Goal: Download file/media

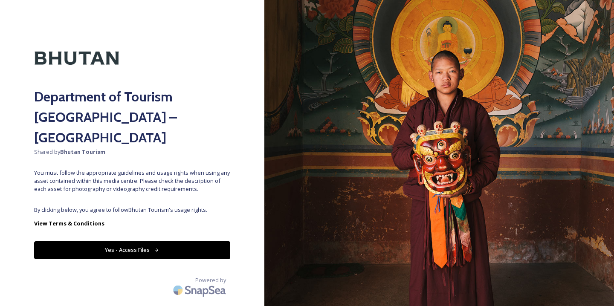
click at [170, 241] on button "Yes - Access Files" at bounding box center [132, 249] width 196 height 17
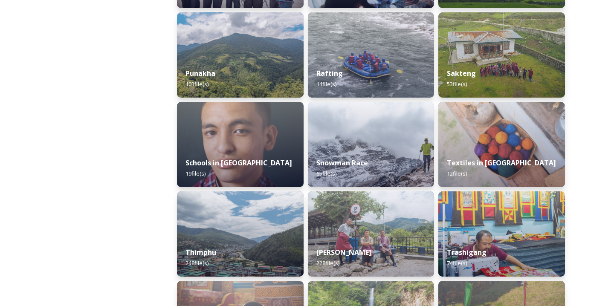
scroll to position [838, 0]
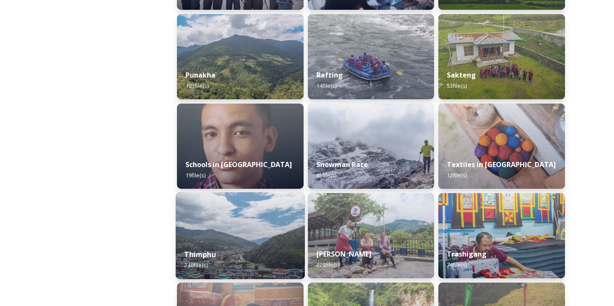
click at [201, 251] on strong "Thimphu" at bounding box center [199, 254] width 31 height 9
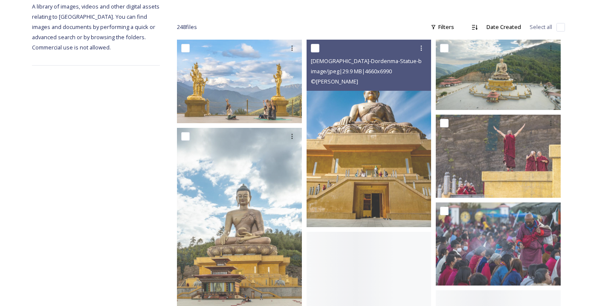
scroll to position [128, 0]
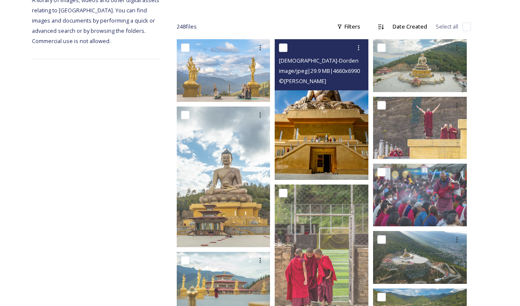
click at [283, 43] on input "checkbox" at bounding box center [283, 47] width 9 height 9
checkbox input "true"
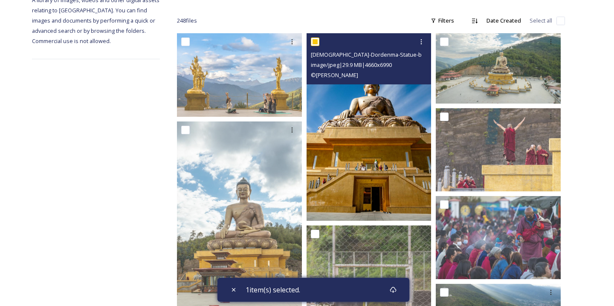
click at [354, 114] on img at bounding box center [368, 127] width 125 height 188
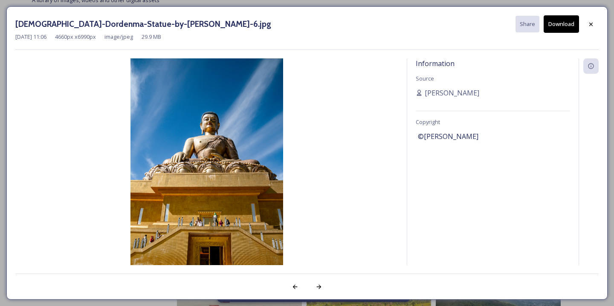
click at [473, 33] on div "[DATE] 11:06 4660 px x 6990 px image/jpeg 29.9 MB" at bounding box center [306, 37] width 583 height 8
click at [549, 24] on button "Download" at bounding box center [560, 23] width 35 height 17
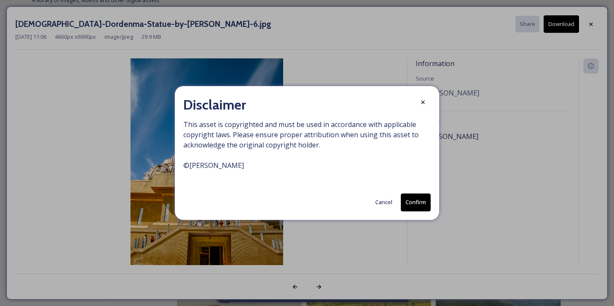
click at [416, 199] on button "Confirm" at bounding box center [416, 202] width 30 height 17
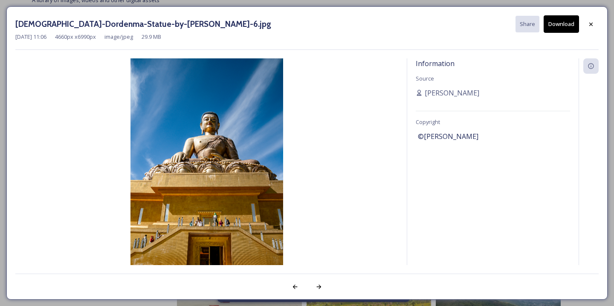
click at [459, 120] on div "Information Source [PERSON_NAME] Copyright ©[PERSON_NAME]" at bounding box center [492, 161] width 171 height 207
click at [591, 23] on icon at bounding box center [590, 23] width 3 height 3
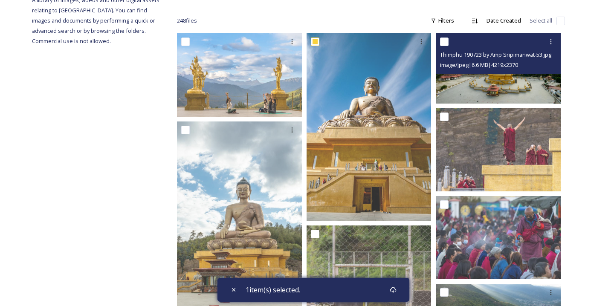
click at [446, 41] on input "checkbox" at bounding box center [444, 42] width 9 height 9
checkbox input "true"
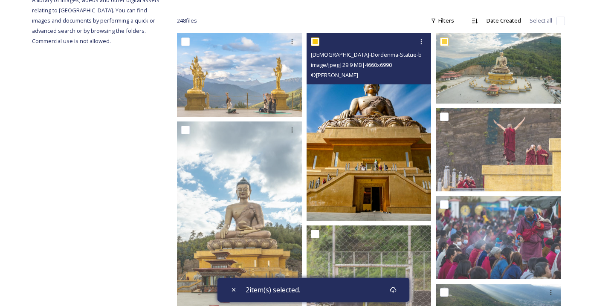
click at [315, 43] on input "checkbox" at bounding box center [315, 42] width 9 height 9
checkbox input "false"
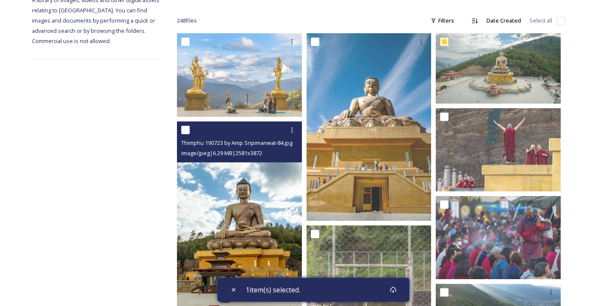
click at [183, 133] on input "checkbox" at bounding box center [185, 130] width 9 height 9
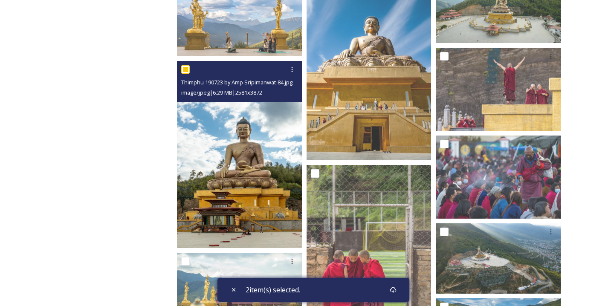
scroll to position [174, 0]
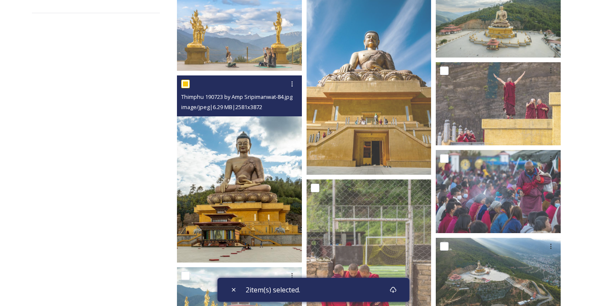
click at [186, 84] on input "checkbox" at bounding box center [185, 84] width 9 height 9
checkbox input "false"
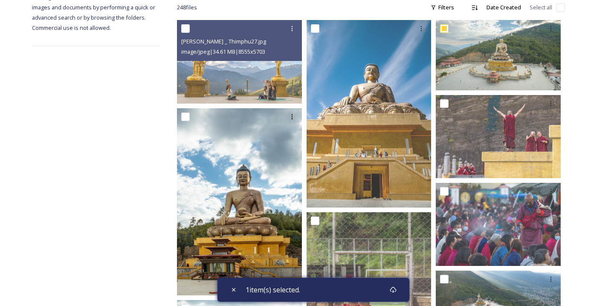
scroll to position [139, 0]
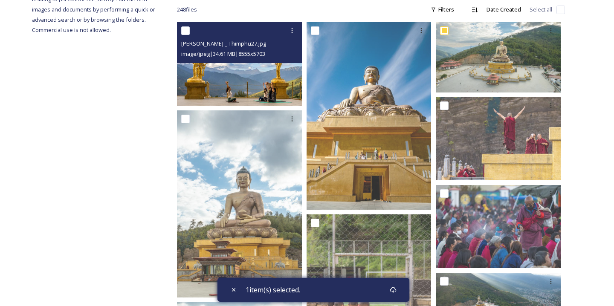
click at [188, 30] on input "checkbox" at bounding box center [185, 30] width 9 height 9
checkbox input "true"
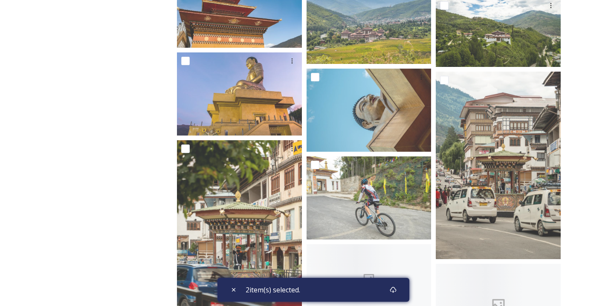
scroll to position [578, 0]
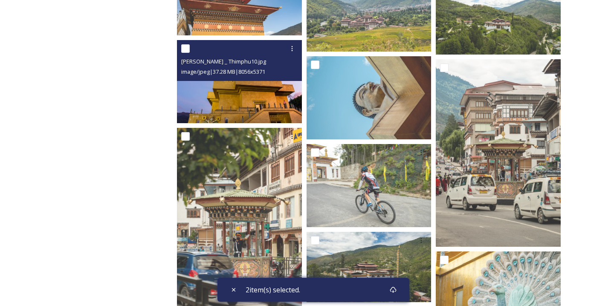
click at [186, 51] on input "checkbox" at bounding box center [185, 48] width 9 height 9
checkbox input "true"
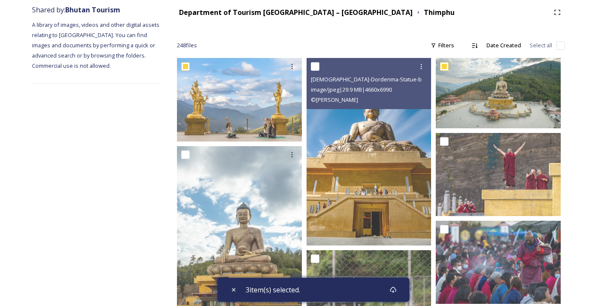
scroll to position [0, 0]
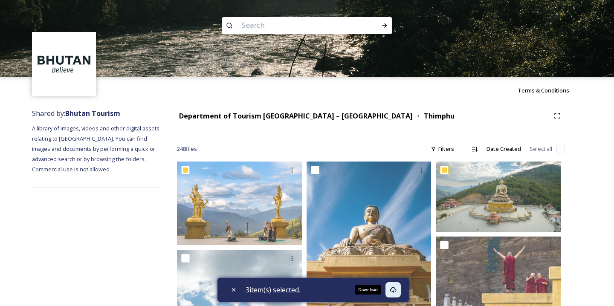
click at [393, 289] on icon at bounding box center [393, 290] width 6 height 6
click at [393, 290] on icon at bounding box center [393, 289] width 7 height 7
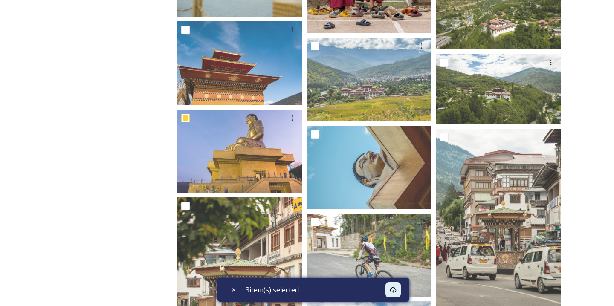
scroll to position [529, 0]
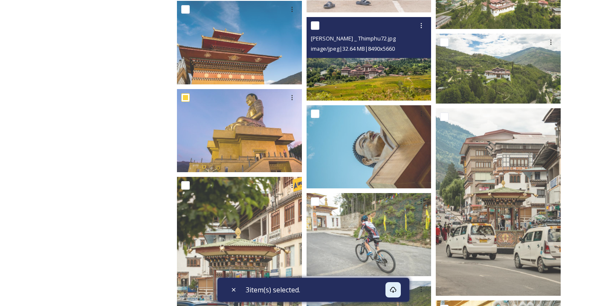
click at [317, 26] on input "checkbox" at bounding box center [315, 25] width 9 height 9
checkbox input "true"
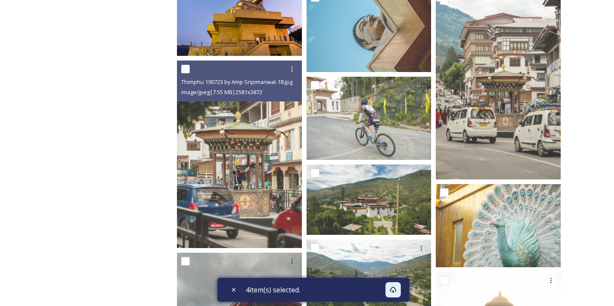
scroll to position [645, 0]
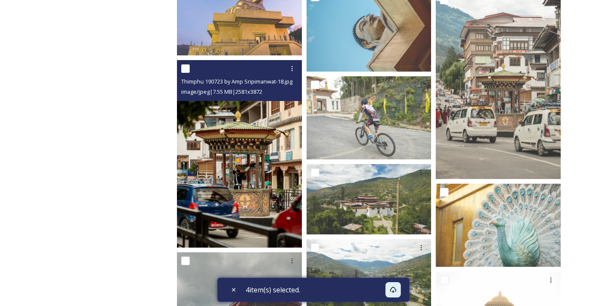
click at [188, 67] on input "checkbox" at bounding box center [185, 68] width 9 height 9
checkbox input "true"
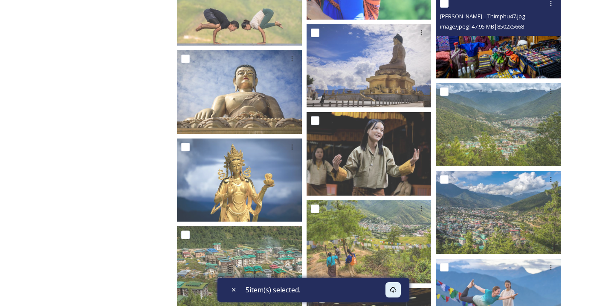
scroll to position [1291, 0]
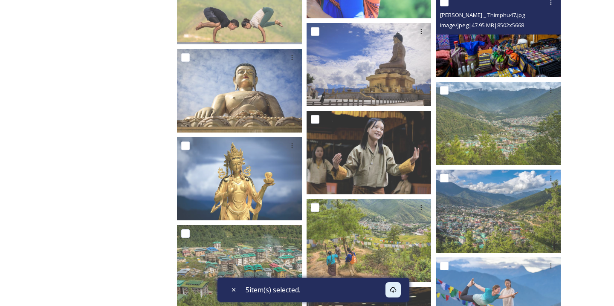
click at [445, 5] on input "checkbox" at bounding box center [444, 2] width 9 height 9
checkbox input "true"
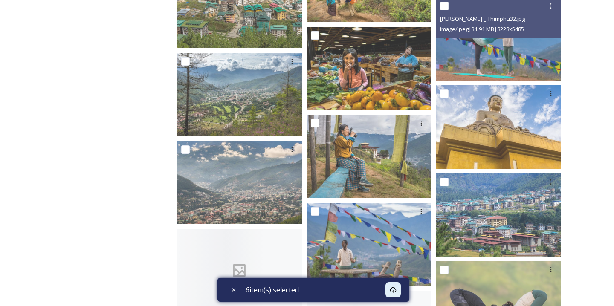
scroll to position [1569, 0]
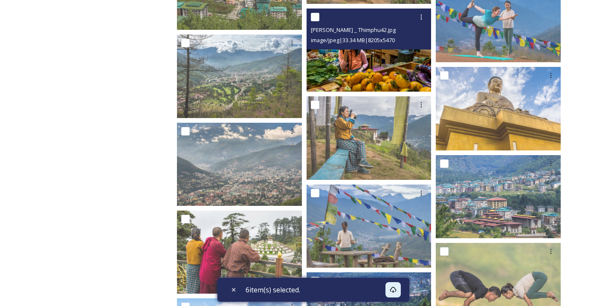
click at [316, 14] on input "checkbox" at bounding box center [315, 17] width 9 height 9
checkbox input "true"
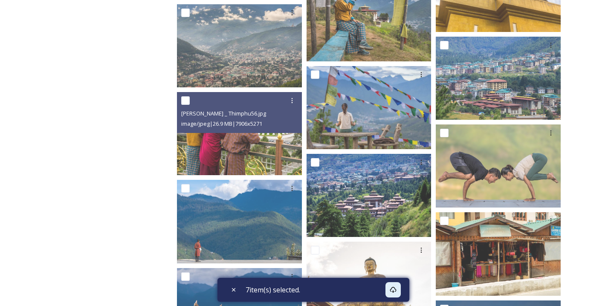
scroll to position [1688, 0]
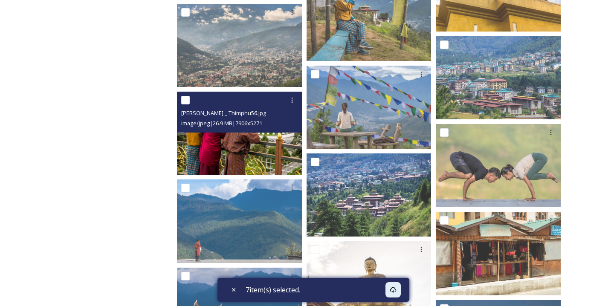
click at [185, 101] on input "checkbox" at bounding box center [185, 100] width 9 height 9
checkbox input "true"
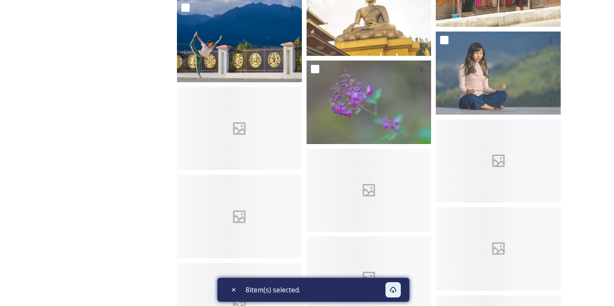
scroll to position [1959, 0]
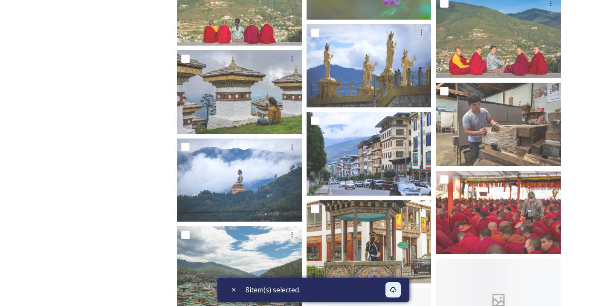
scroll to position [2082, 0]
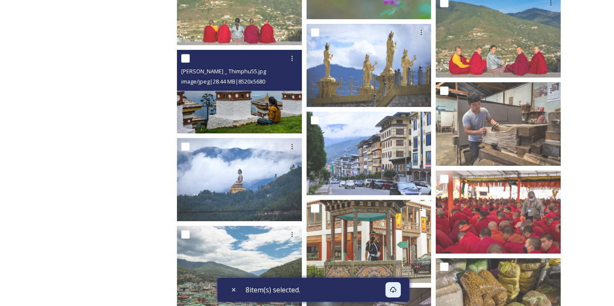
click at [186, 61] on input "checkbox" at bounding box center [185, 58] width 9 height 9
checkbox input "true"
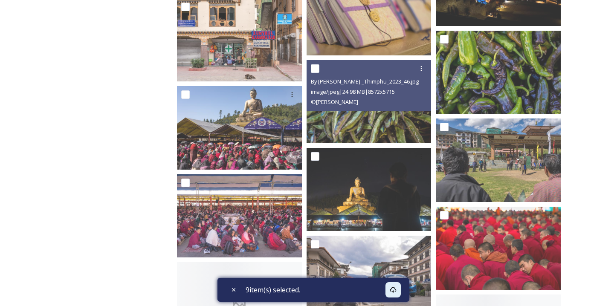
scroll to position [2857, 0]
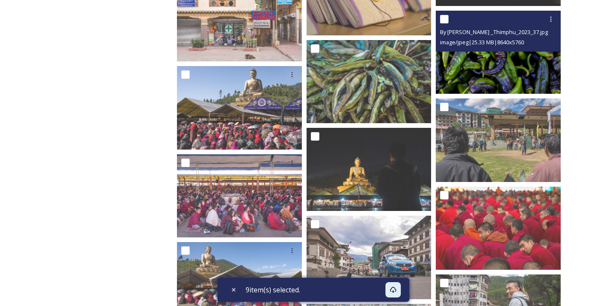
click at [444, 19] on input "checkbox" at bounding box center [444, 19] width 9 height 9
checkbox input "true"
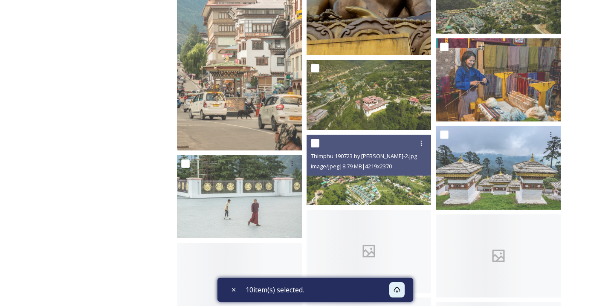
scroll to position [4301, 0]
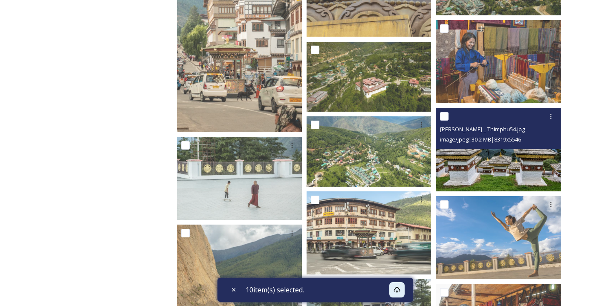
click at [443, 117] on input "checkbox" at bounding box center [444, 116] width 9 height 9
checkbox input "true"
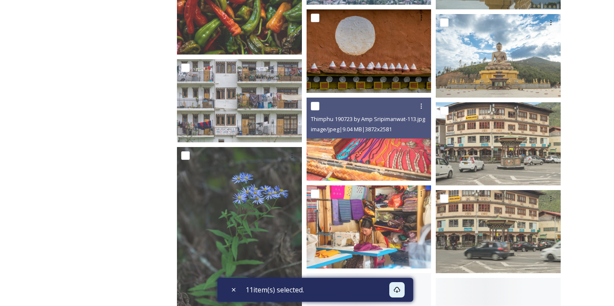
scroll to position [4922, 0]
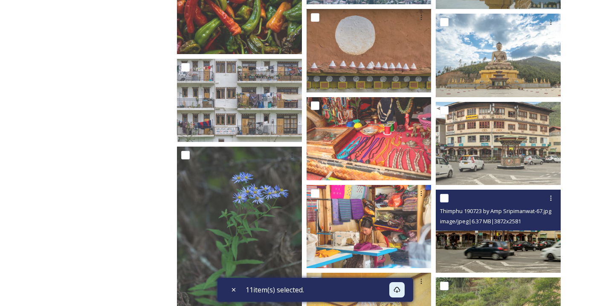
click at [445, 199] on input "checkbox" at bounding box center [444, 198] width 9 height 9
checkbox input "true"
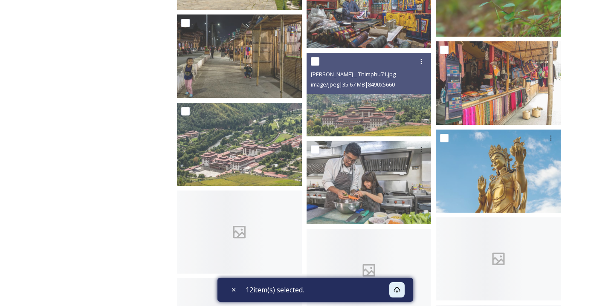
scroll to position [6405, 0]
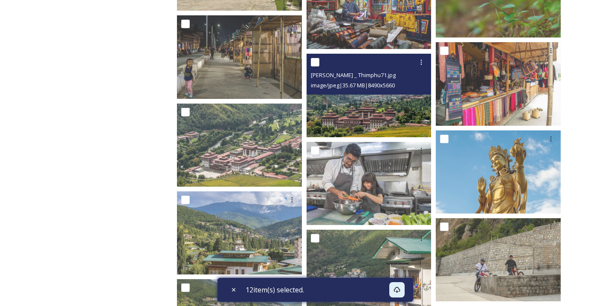
click at [315, 61] on input "checkbox" at bounding box center [315, 62] width 9 height 9
checkbox input "true"
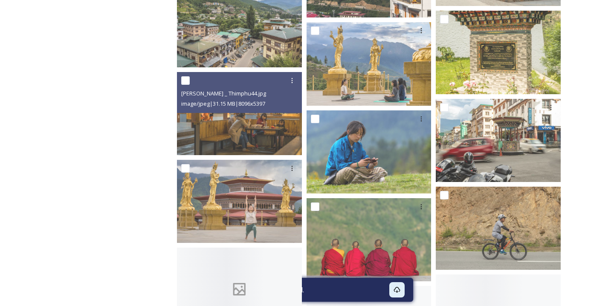
scroll to position [6774, 0]
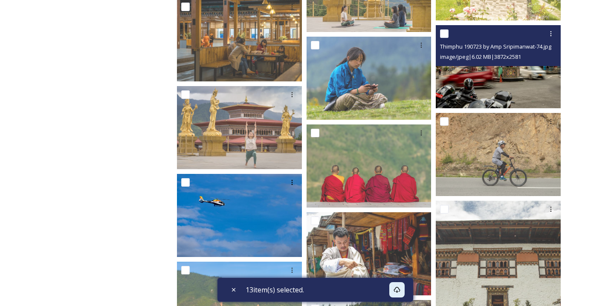
click at [447, 36] on input "checkbox" at bounding box center [444, 33] width 9 height 9
checkbox input "true"
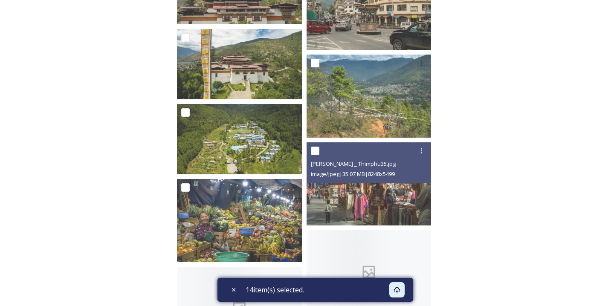
scroll to position [7919, 0]
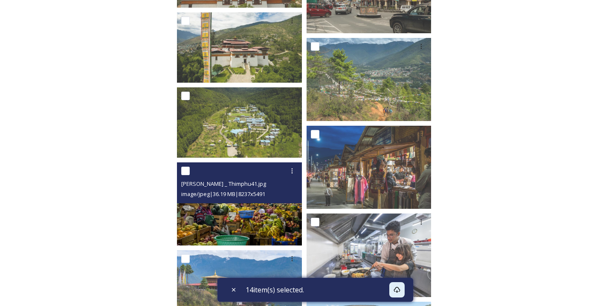
click at [186, 169] on input "checkbox" at bounding box center [185, 171] width 9 height 9
checkbox input "true"
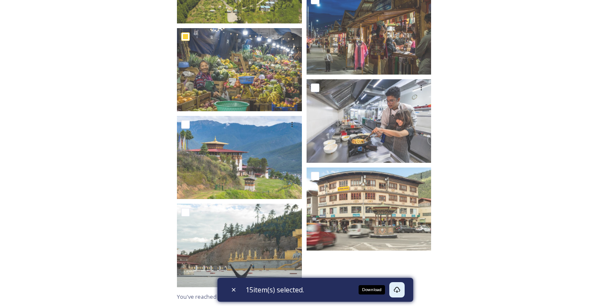
click at [400, 287] on icon at bounding box center [397, 290] width 6 height 6
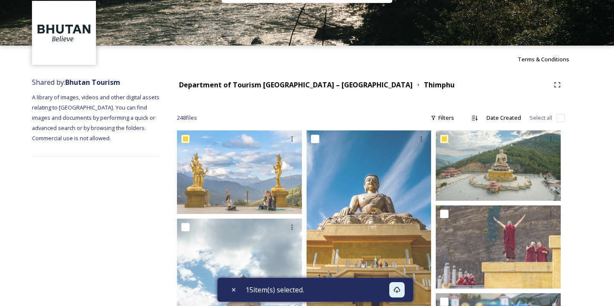
scroll to position [0, 0]
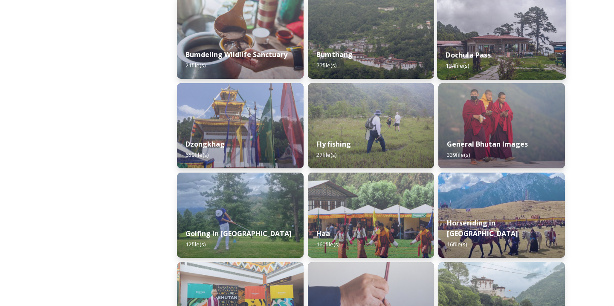
scroll to position [331, 0]
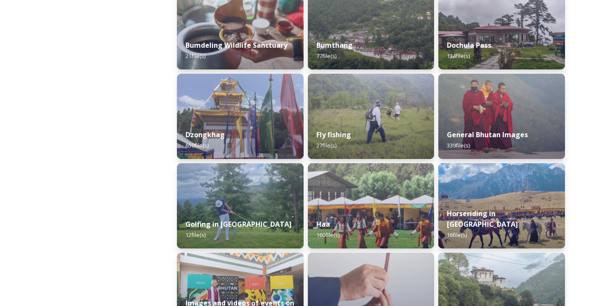
click at [477, 46] on strong "Dochula Pass" at bounding box center [468, 45] width 45 height 9
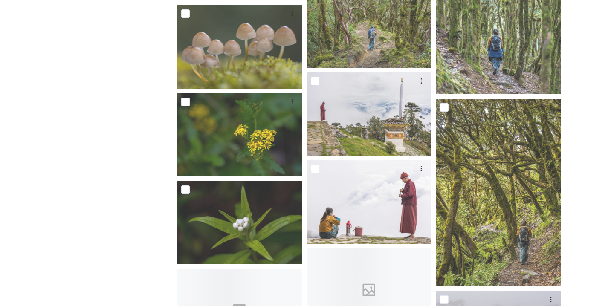
scroll to position [537, 0]
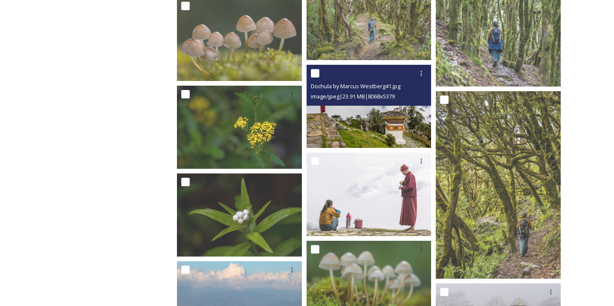
click at [315, 75] on input "checkbox" at bounding box center [315, 73] width 9 height 9
checkbox input "true"
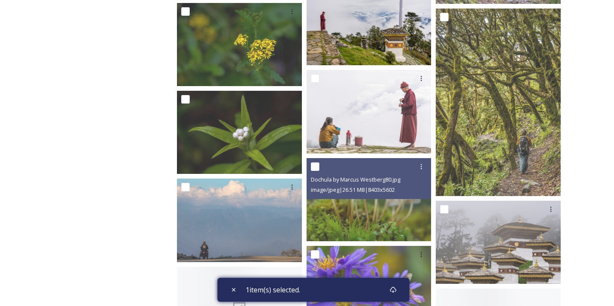
scroll to position [663, 0]
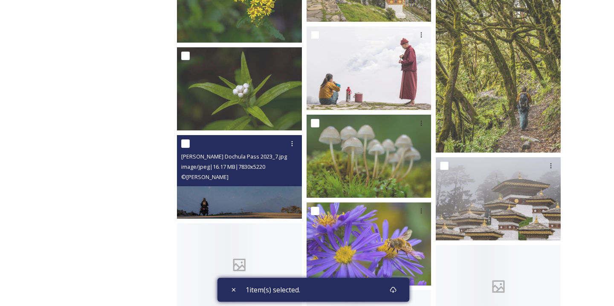
click at [187, 144] on input "checkbox" at bounding box center [185, 143] width 9 height 9
checkbox input "true"
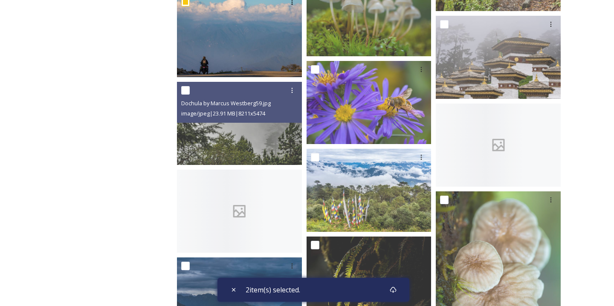
scroll to position [561, 0]
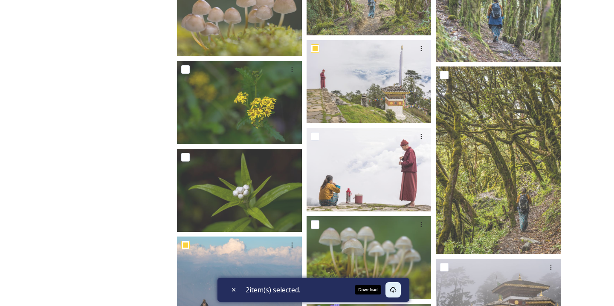
click at [395, 288] on icon at bounding box center [393, 289] width 7 height 7
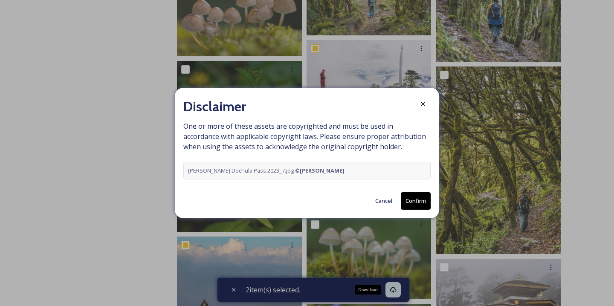
click at [412, 205] on button "Confirm" at bounding box center [416, 200] width 30 height 17
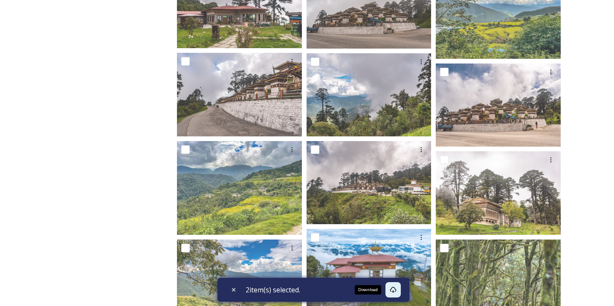
scroll to position [0, 0]
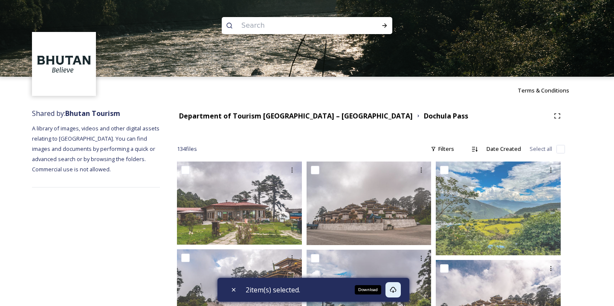
click at [394, 290] on icon at bounding box center [393, 289] width 7 height 7
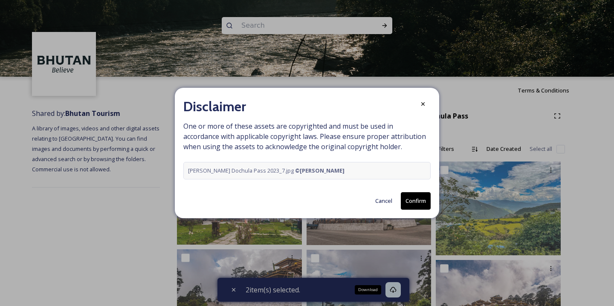
click at [420, 201] on button "Confirm" at bounding box center [416, 200] width 30 height 17
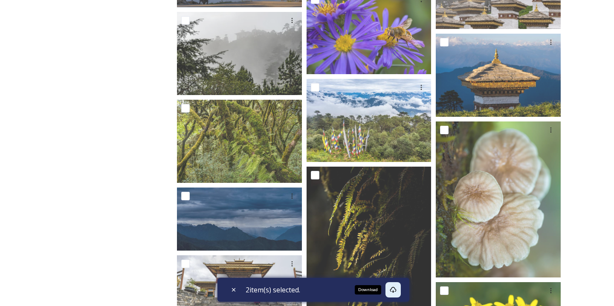
scroll to position [1390, 0]
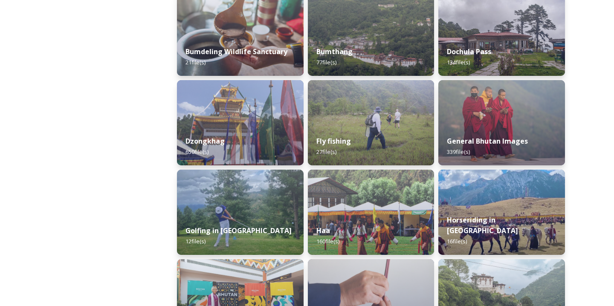
scroll to position [442, 0]
